Goal: Information Seeking & Learning: Compare options

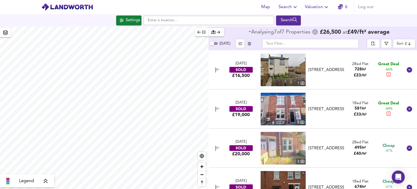
scroll to position [135, 0]
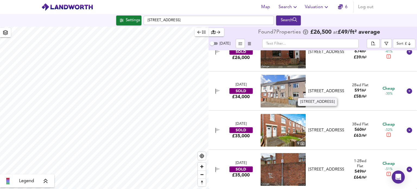
click at [327, 90] on div "[STREET_ADDRESS]" at bounding box center [327, 91] width 36 height 6
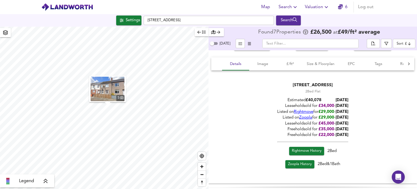
scroll to position [221, 0]
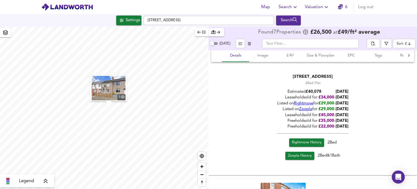
click at [305, 143] on span "Rightmove History" at bounding box center [307, 142] width 30 height 6
checkbox input "false"
checkbox input "true"
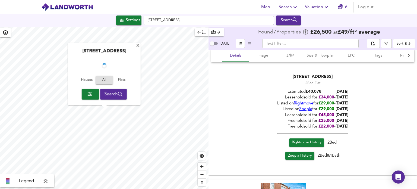
click at [294, 154] on span "Zoopla History" at bounding box center [300, 156] width 24 height 6
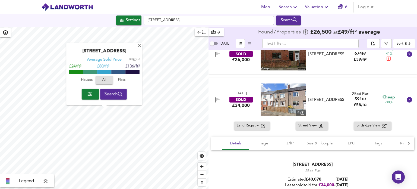
scroll to position [133, 0]
click at [327, 102] on div "[STREET_ADDRESS]" at bounding box center [327, 100] width 36 height 6
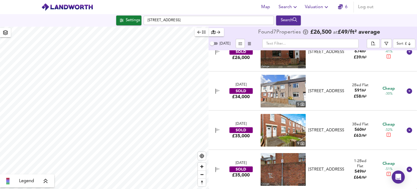
scroll to position [135, 0]
click at [322, 132] on div "[STREET_ADDRESS]" at bounding box center [327, 130] width 36 height 6
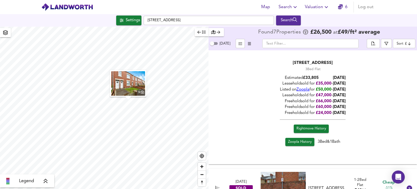
scroll to position [277, 0]
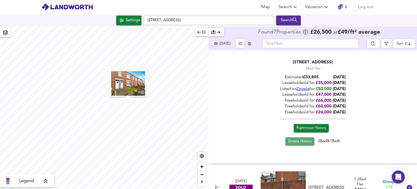
click at [305, 139] on span "Zoopla History" at bounding box center [300, 141] width 24 height 6
click at [309, 124] on link "Rightmove History" at bounding box center [311, 128] width 35 height 8
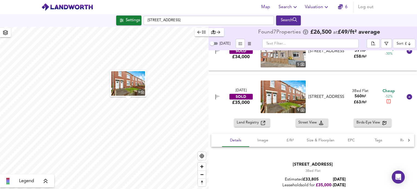
click at [330, 95] on div "[STREET_ADDRESS]" at bounding box center [327, 97] width 36 height 6
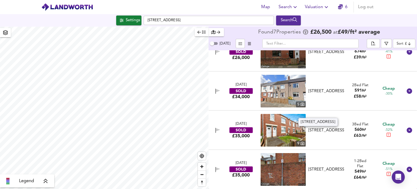
scroll to position [135, 0]
click at [317, 170] on div "[STREET_ADDRESS]" at bounding box center [327, 170] width 36 height 6
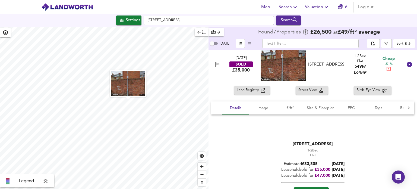
scroll to position [297, 0]
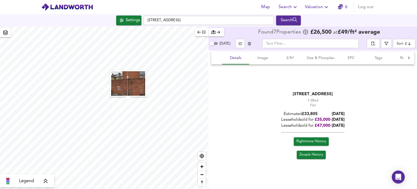
click at [301, 139] on span "Rightmove History" at bounding box center [312, 141] width 30 height 6
